Goal: Task Accomplishment & Management: Manage account settings

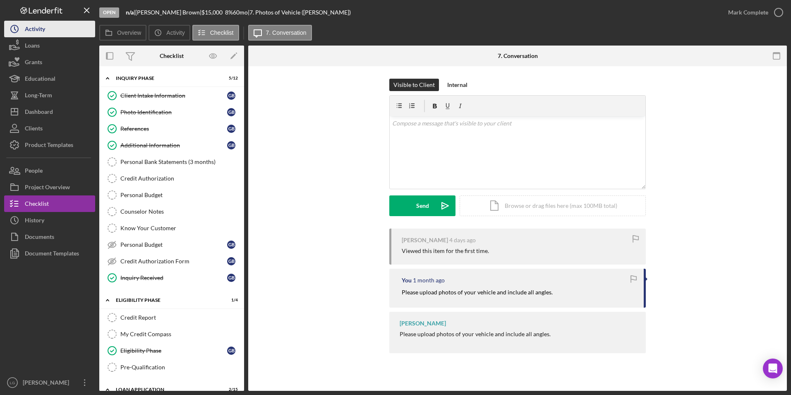
scroll to position [165, 0]
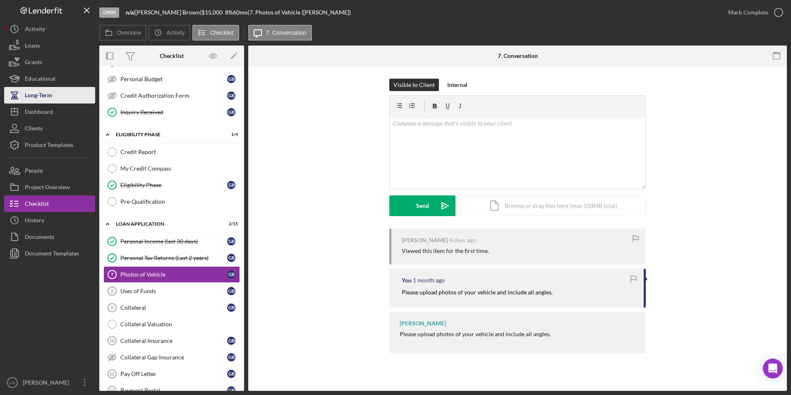
drag, startPoint x: 34, startPoint y: 108, endPoint x: 44, endPoint y: 96, distance: 15.8
click at [34, 108] on div "Dashboard" at bounding box center [39, 112] width 28 height 19
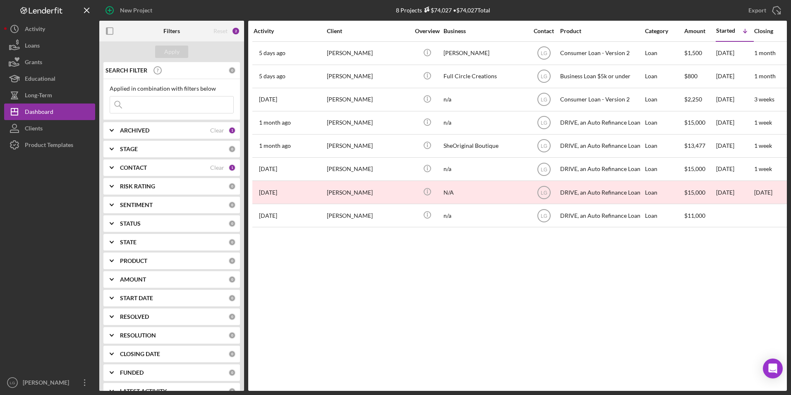
click at [29, 130] on div "Clients" at bounding box center [34, 129] width 18 height 19
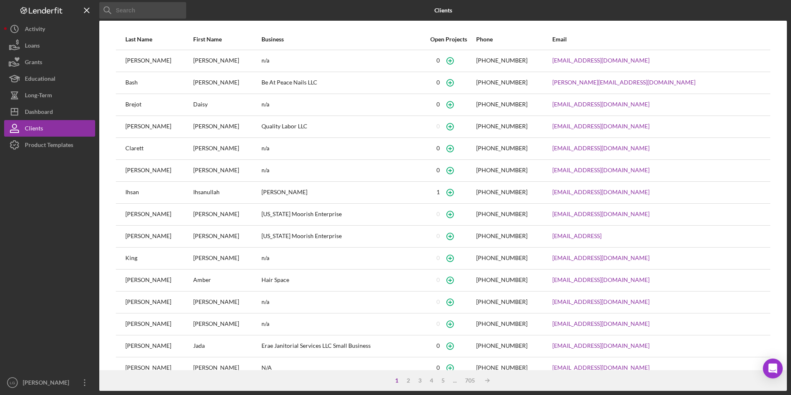
click at [148, 12] on input at bounding box center [142, 10] width 87 height 17
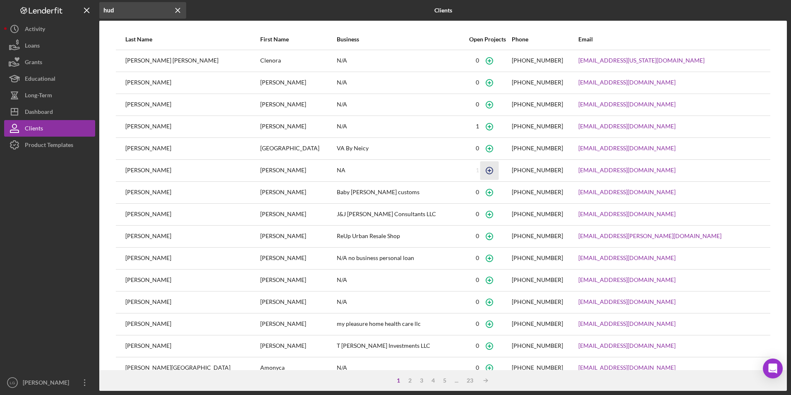
type input "hud"
click at [480, 170] on icon "button" at bounding box center [489, 170] width 19 height 19
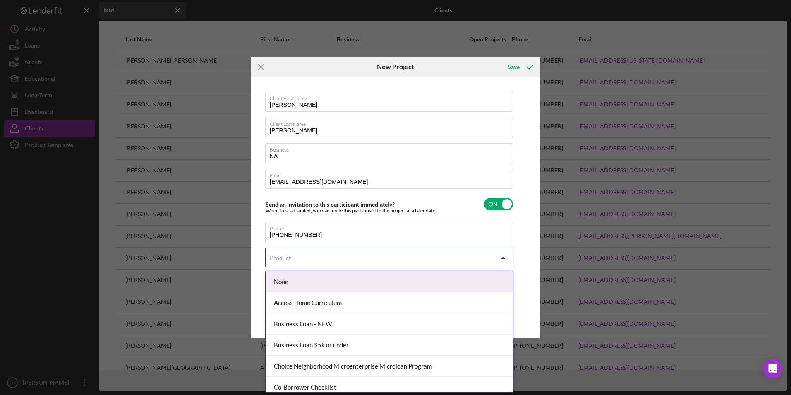
click at [312, 253] on div "Product" at bounding box center [379, 257] width 227 height 19
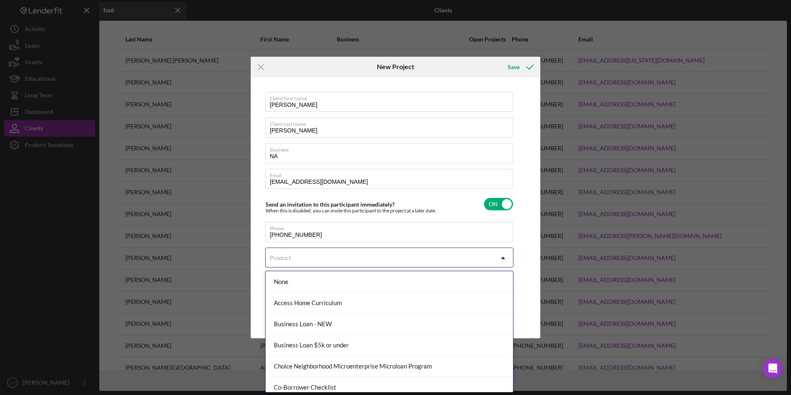
scroll to position [153, 0]
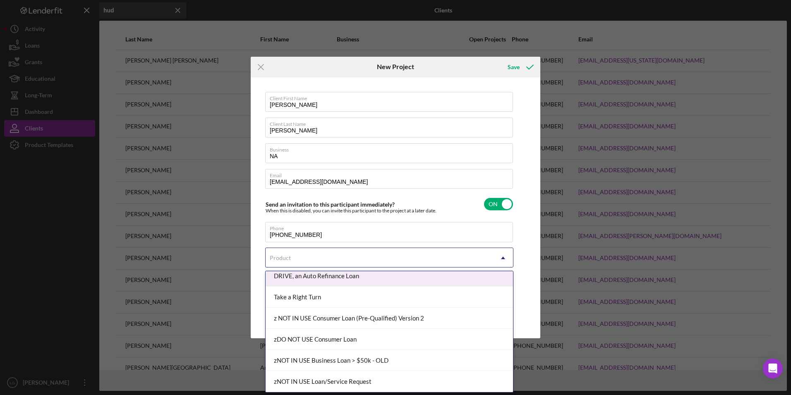
click at [321, 275] on div "DRIVE, an Auto Refinance Loan" at bounding box center [389, 275] width 247 height 21
checkbox input "true"
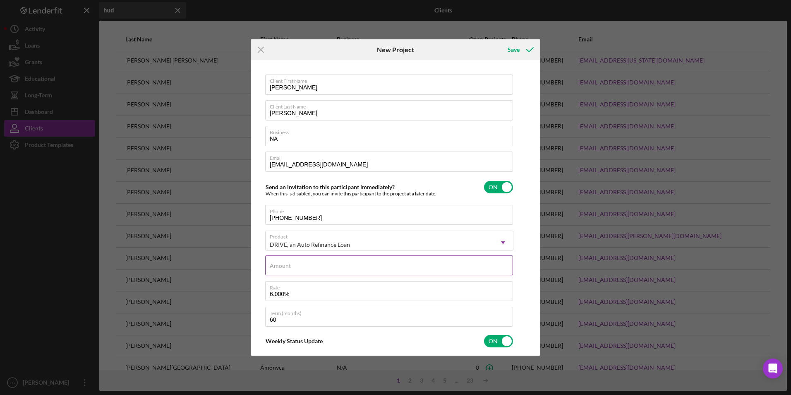
click at [312, 266] on input "Amount" at bounding box center [389, 265] width 248 height 20
type input "$15,000"
type textarea "Thank you for your application to [PERSON_NAME]! Please login to see what we st…"
click at [271, 295] on input "6.000%" at bounding box center [389, 291] width 248 height 20
type input ".000%"
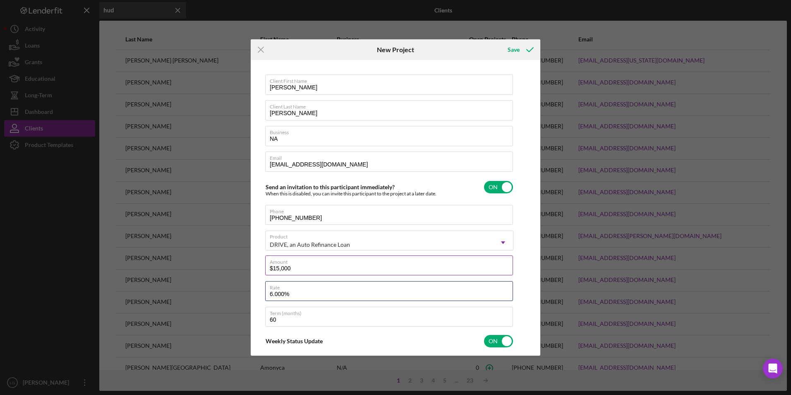
type textarea "Thank you for your application to [PERSON_NAME]! Please login to see what we st…"
type input "8.000%"
type textarea "Thank you for your application to [PERSON_NAME]! Please login to see what we st…"
type input "8.000%"
drag, startPoint x: 515, startPoint y: 47, endPoint x: 535, endPoint y: 40, distance: 21.1
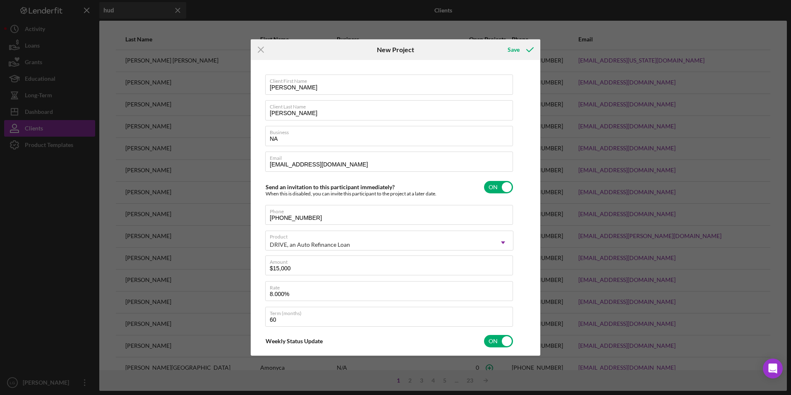
click at [517, 44] on div "Save" at bounding box center [513, 49] width 12 height 17
type textarea "Thank you for your application to [PERSON_NAME]! Please login to see what we st…"
checkbox input "false"
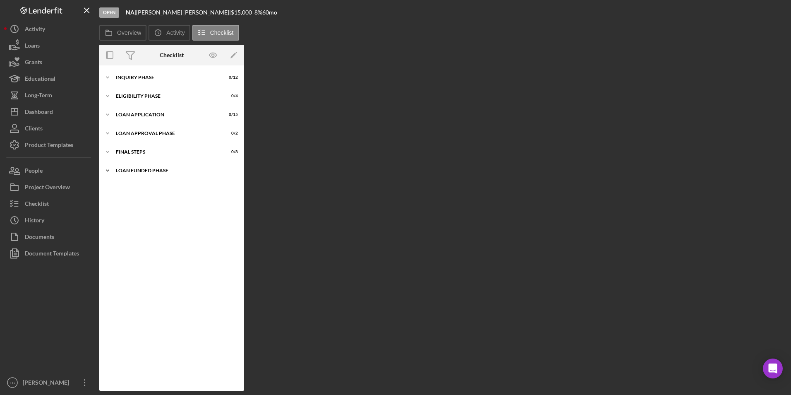
click at [120, 169] on div "Loan Funded Phase" at bounding box center [175, 170] width 118 height 5
click at [126, 152] on div "FINAL STEPS" at bounding box center [175, 151] width 118 height 5
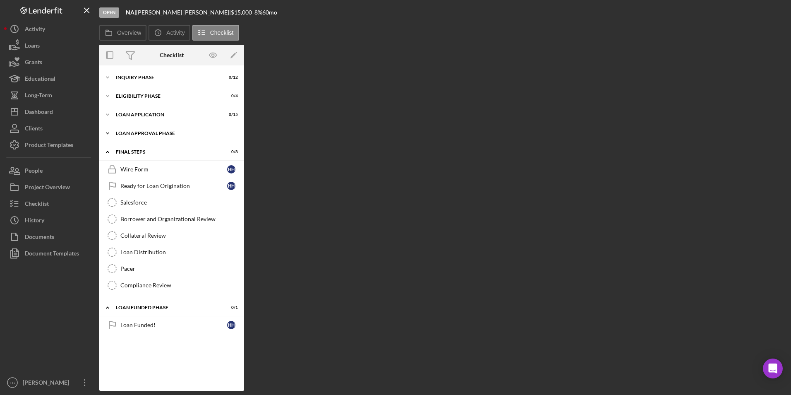
click at [133, 134] on div "Loan Approval Phase" at bounding box center [175, 133] width 118 height 5
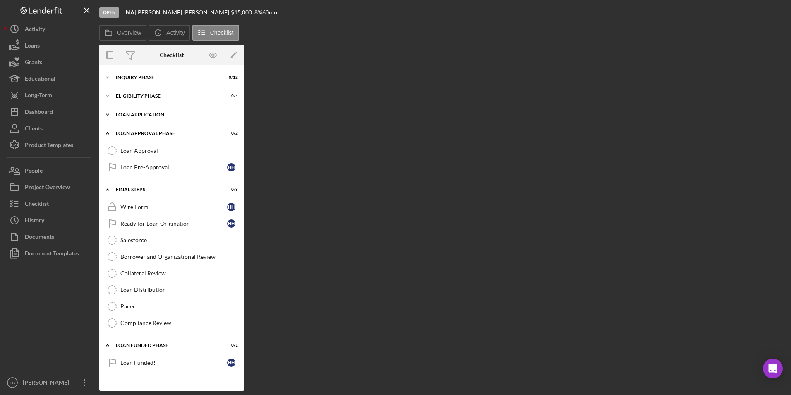
click at [134, 114] on div "Loan Application" at bounding box center [175, 114] width 118 height 5
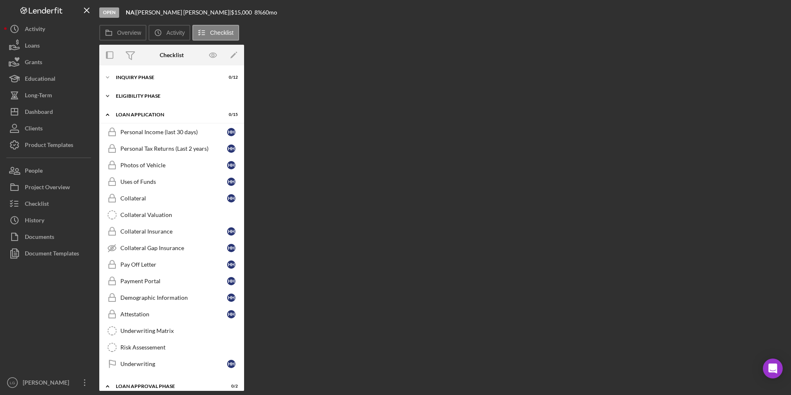
click at [134, 93] on div "Icon/Expander Eligibility Phase 0 / 4" at bounding box center [171, 96] width 145 height 17
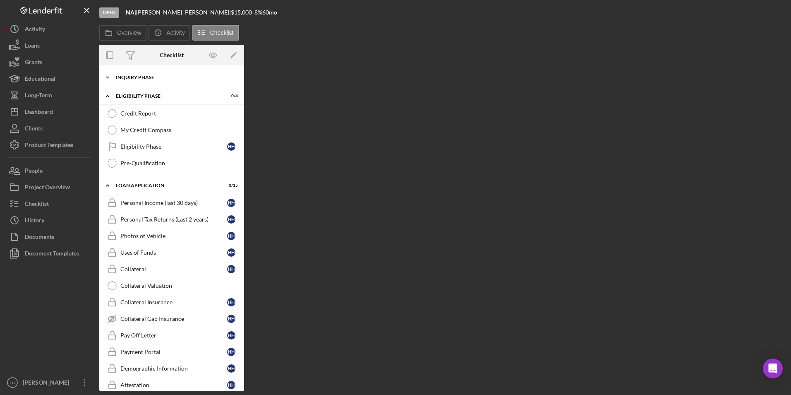
click at [134, 78] on div "Inquiry Phase" at bounding box center [175, 77] width 118 height 5
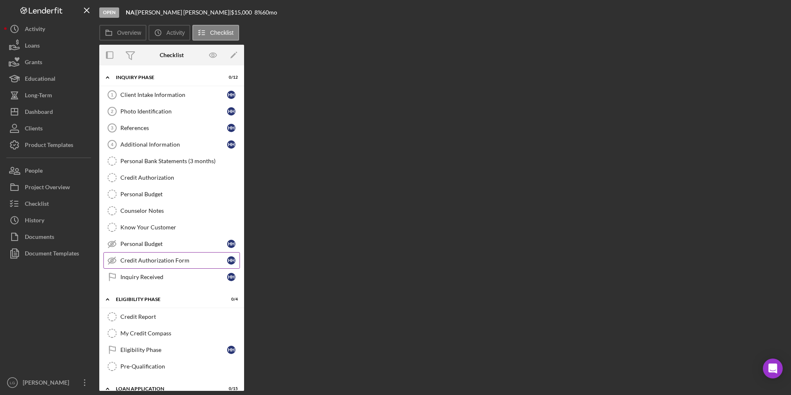
drag, startPoint x: 129, startPoint y: 280, endPoint x: 136, endPoint y: 266, distance: 16.5
click at [129, 280] on link "Inquiry Received Inquiry Received H H" at bounding box center [171, 276] width 136 height 17
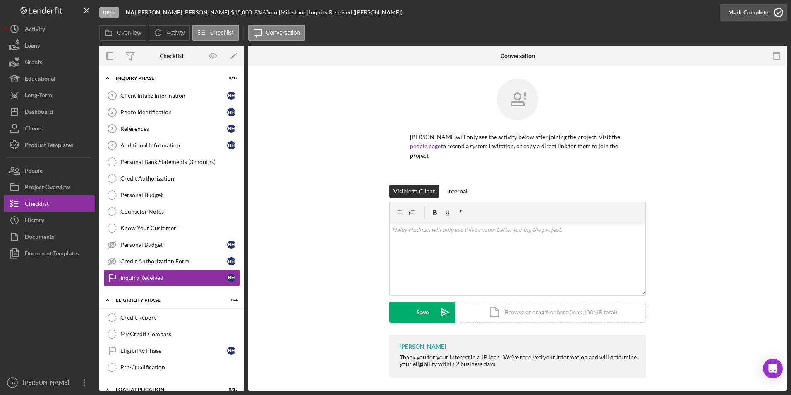
click at [729, 14] on div "Mark Complete" at bounding box center [748, 12] width 40 height 17
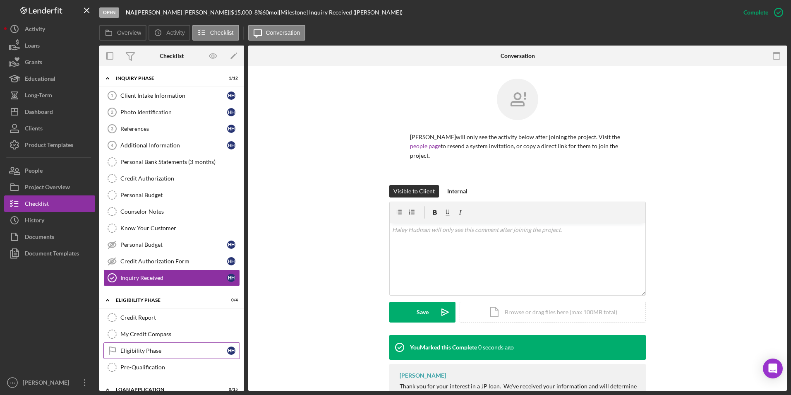
click at [116, 354] on icon "Eligibility Phase" at bounding box center [112, 350] width 21 height 21
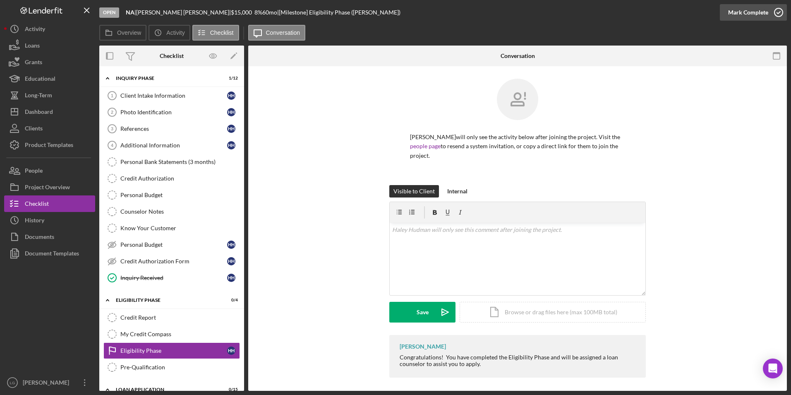
click at [737, 12] on div "Mark Complete" at bounding box center [748, 12] width 40 height 17
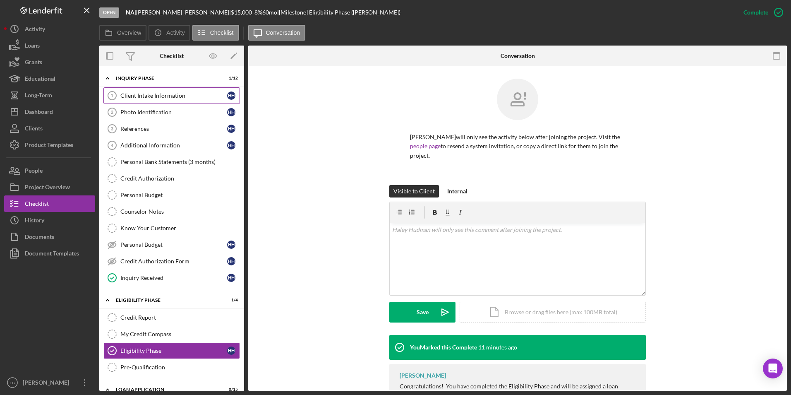
click at [185, 93] on div "Client Intake Information" at bounding box center [173, 95] width 107 height 7
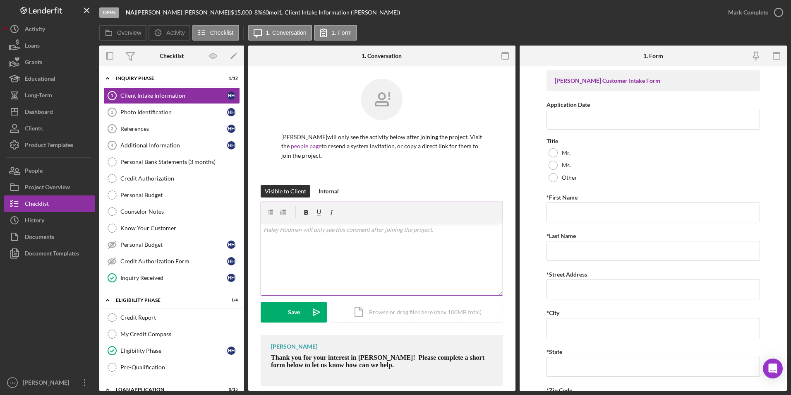
scroll to position [12, 0]
